Goal: Find specific page/section: Find specific page/section

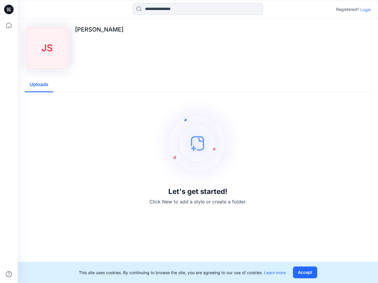
click at [189, 142] on img at bounding box center [197, 143] width 88 height 88
click at [9, 9] on icon at bounding box center [10, 9] width 2 height 0
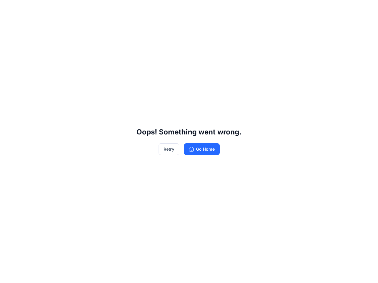
click at [9, 274] on div "Oops! Something went wrong. Retry Go Home" at bounding box center [189, 141] width 378 height 283
click at [198, 9] on div "Oops! Something went wrong. Retry Go Home" at bounding box center [189, 141] width 378 height 283
click at [365, 9] on div "Oops! Something went wrong. Retry Go Home" at bounding box center [189, 141] width 378 height 283
click at [39, 85] on div "Oops! Something went wrong. Retry Go Home" at bounding box center [189, 141] width 378 height 283
click at [306, 273] on div "Oops! Something went wrong. Retry Go Home" at bounding box center [189, 141] width 378 height 283
